Goal: Information Seeking & Learning: Learn about a topic

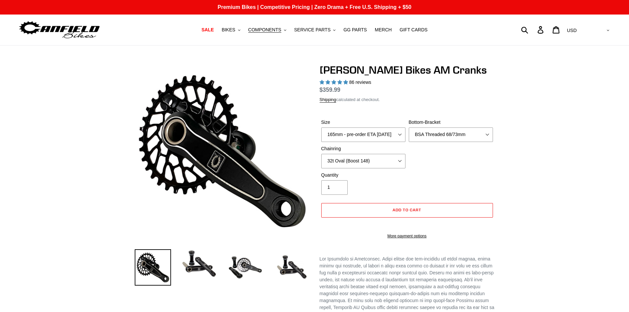
select select "highest-rating"
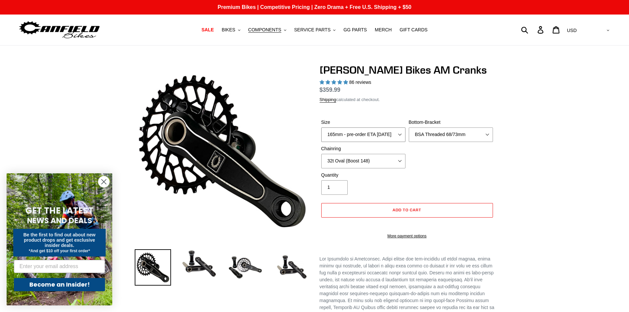
click at [400, 133] on select "150mm - pre-order ETA 9/30/25 155mm - pre-order ETA 9/30/25 160mm - pre-order E…" at bounding box center [363, 134] width 84 height 15
select select "160mm - pre-order ETA 9/30/25"
click at [321, 135] on select "150mm - pre-order ETA 9/30/25 155mm - pre-order ETA 9/30/25 160mm - pre-order E…" at bounding box center [363, 134] width 84 height 15
click at [446, 142] on select "None BSA Threaded 68/73mm Press Fit PF92" at bounding box center [451, 134] width 84 height 15
click at [409, 135] on select "None BSA Threaded 68/73mm Press Fit PF92" at bounding box center [451, 134] width 84 height 15
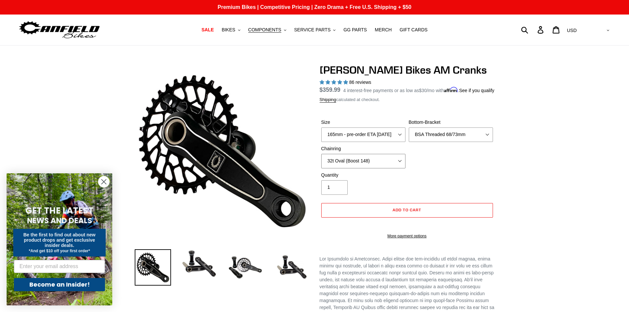
click at [401, 168] on select "None 30t Round (Boost 148) 30t Oval (Boost 148) 32t Round (Boost 148) 32t Oval …" at bounding box center [363, 161] width 84 height 15
select select "30t Oval (Boost 148)"
click at [321, 161] on select "None 30t Round (Boost 148) 30t Oval (Boost 148) 32t Round (Boost 148) 32t Oval …" at bounding box center [363, 161] width 84 height 15
click at [104, 182] on icon "Close dialog" at bounding box center [104, 182] width 5 height 5
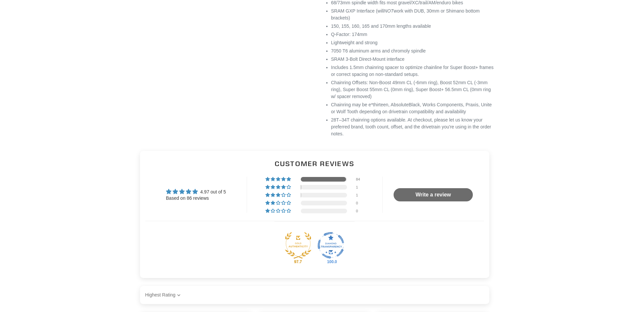
scroll to position [264, 0]
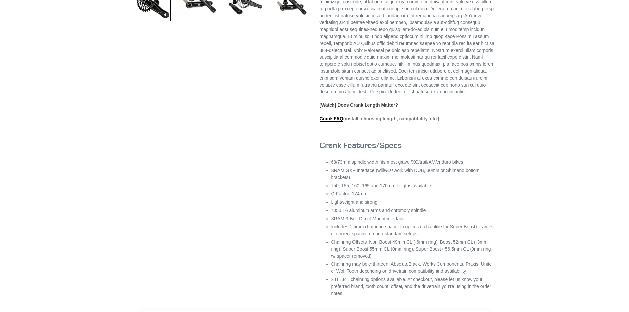
click at [341, 108] on link "[Watch] Does Crank Length Matter?" at bounding box center [358, 105] width 79 height 6
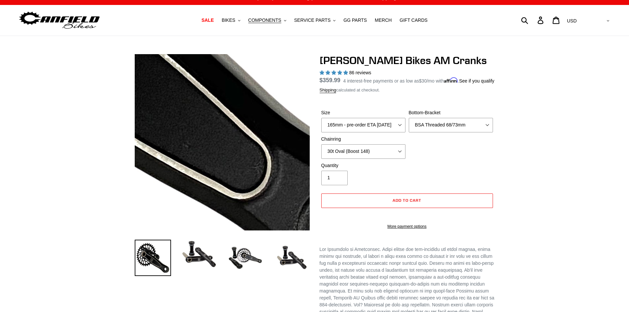
scroll to position [0, 0]
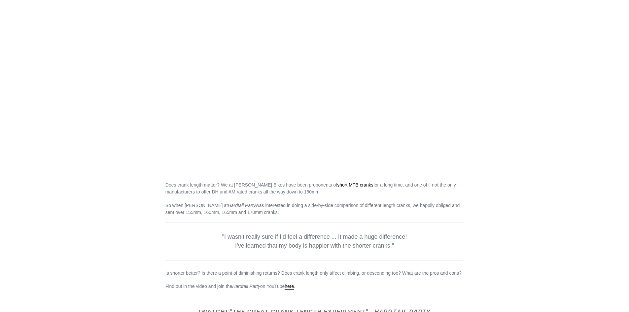
scroll to position [99, 0]
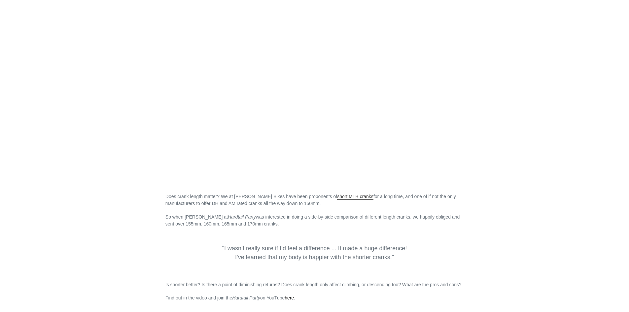
click at [337, 194] on link "short MTB cranks" at bounding box center [355, 197] width 36 height 6
